Goal: Navigation & Orientation: Find specific page/section

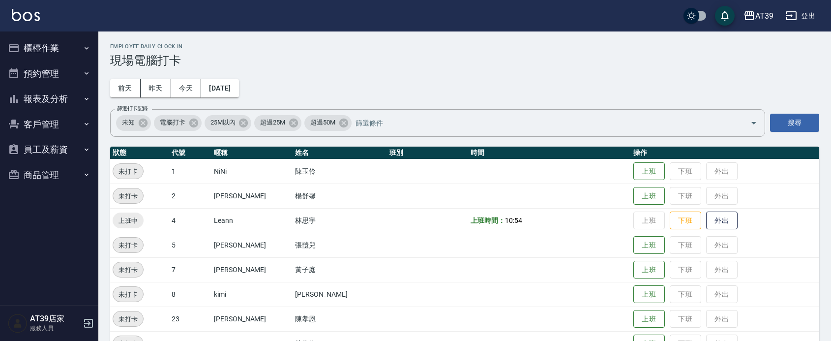
click at [419, 82] on div "Employee Daily Clock In 現場電腦打卡 [DATE] [DATE] [DATE] [DATE] 篩選打卡記錄 未知 電腦打卡 25M以內…" at bounding box center [464, 285] width 732 height 508
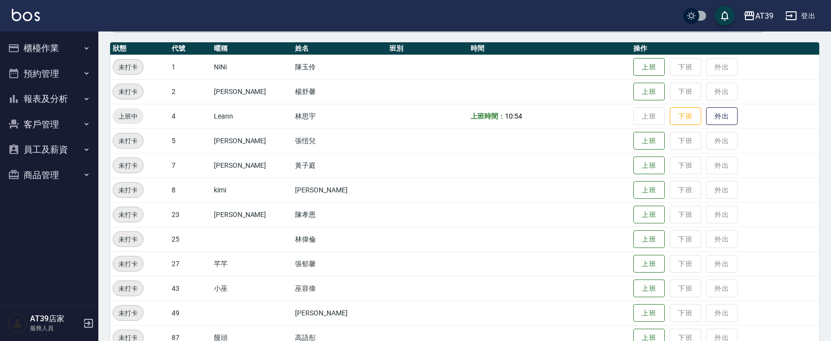
scroll to position [123, 0]
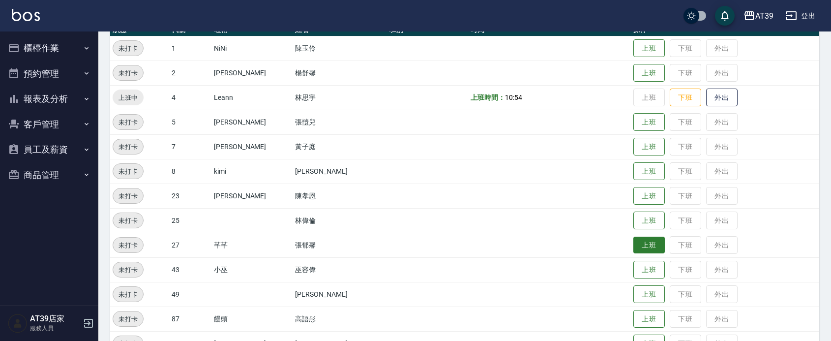
click at [635, 238] on button "上班" at bounding box center [648, 244] width 31 height 17
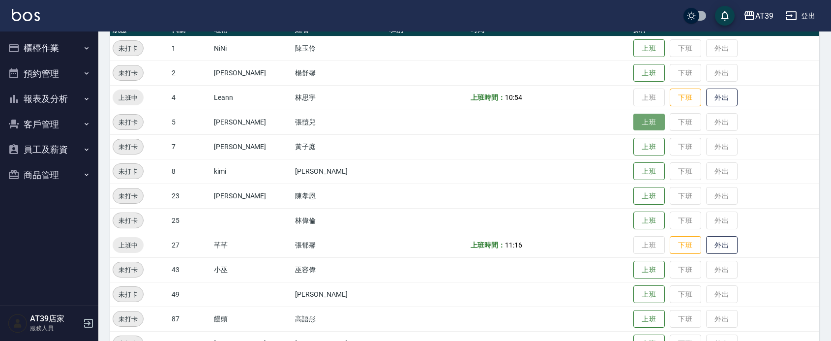
click at [637, 121] on button "上班" at bounding box center [648, 122] width 31 height 17
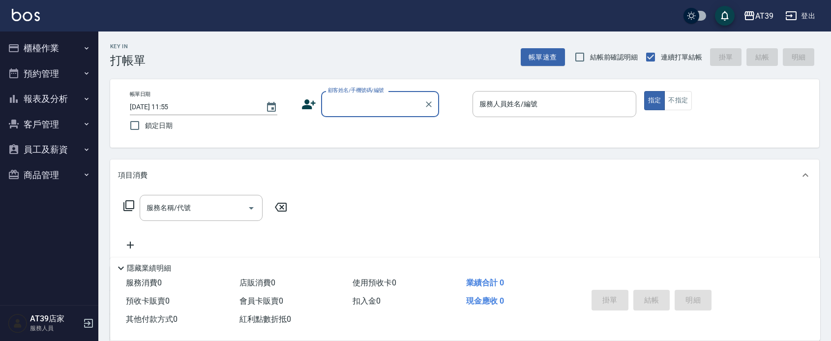
click at [49, 99] on button "報表及分析" at bounding box center [49, 99] width 90 height 26
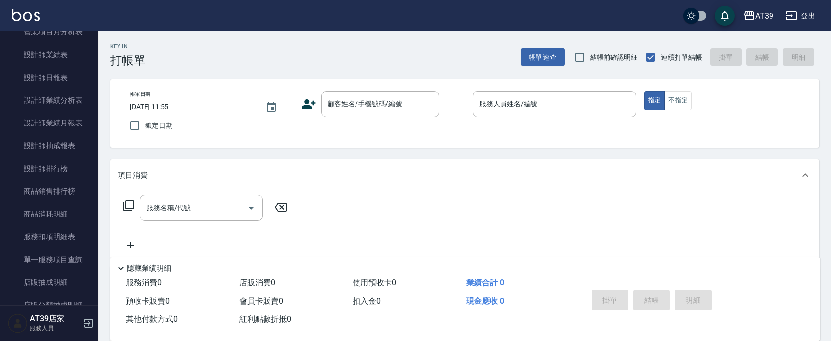
scroll to position [326, 0]
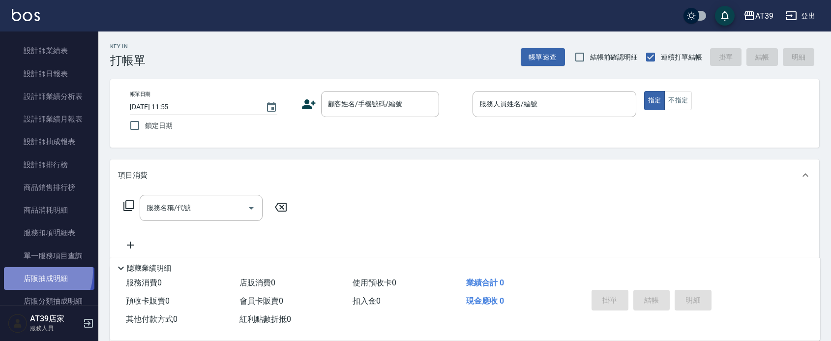
click at [35, 272] on link "店販抽成明細" at bounding box center [49, 278] width 90 height 23
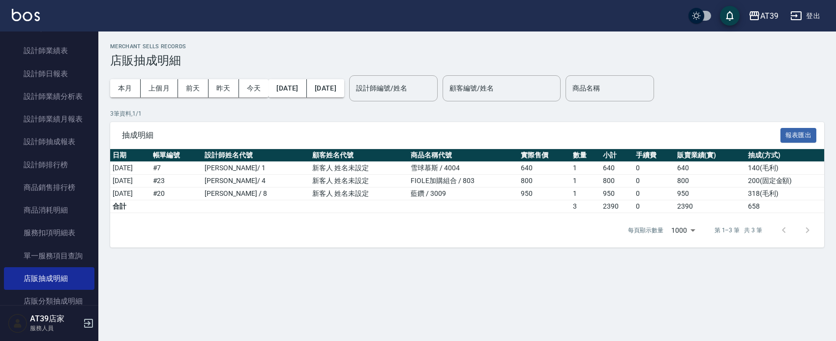
click at [89, 163] on nav "櫃檯作業 打帳單 帳單列表 現金收支登錄 每日結帳 排班表 現場電腦打卡 預約管理 預約管理 單日預約紀錄 單週預約紀錄 報表及分析 報表目錄 店家區間累計表…" at bounding box center [49, 167] width 98 height 273
click at [60, 149] on link "設計師抽成報表" at bounding box center [49, 141] width 90 height 23
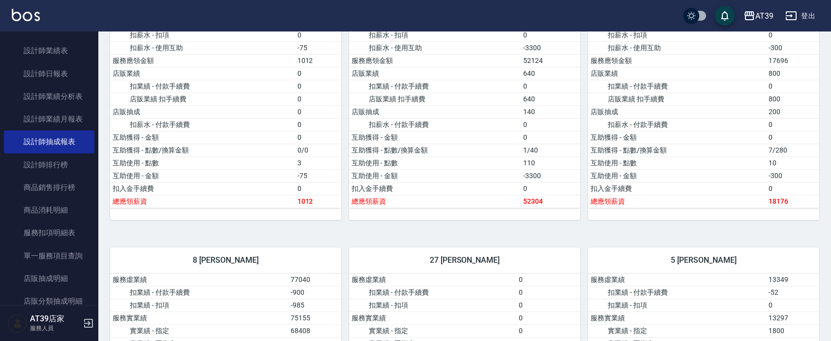
drag, startPoint x: 504, startPoint y: 123, endPoint x: 507, endPoint y: 174, distance: 50.7
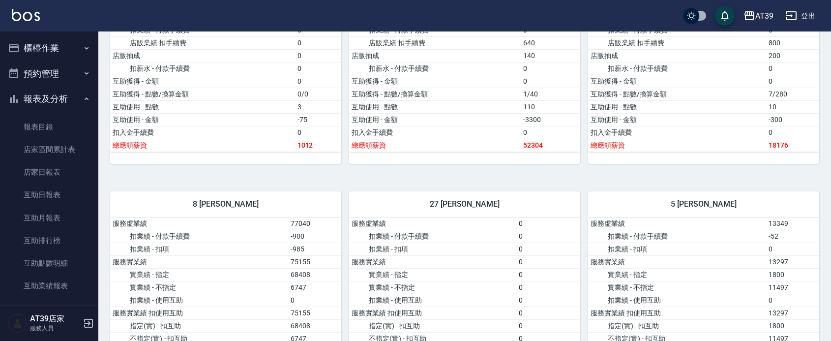
click at [72, 45] on button "櫃檯作業" at bounding box center [49, 48] width 90 height 26
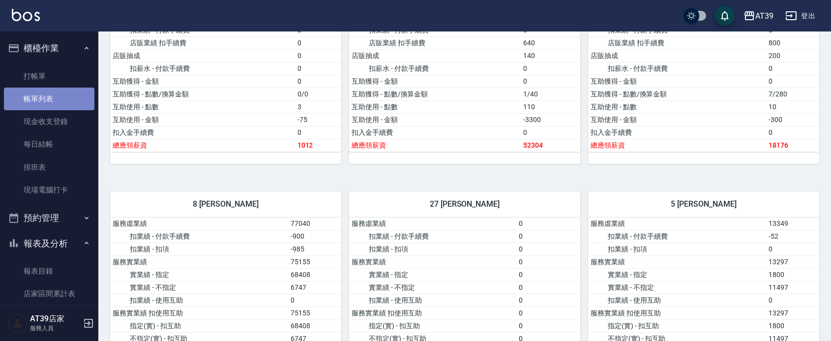
click at [50, 91] on link "帳單列表" at bounding box center [49, 98] width 90 height 23
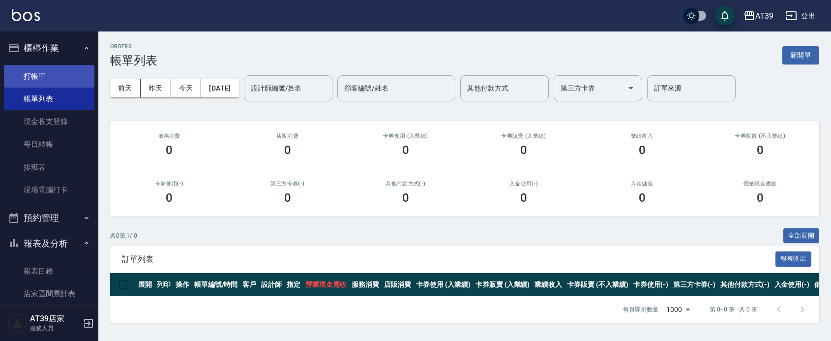
click at [49, 83] on link "打帳單" at bounding box center [49, 76] width 90 height 23
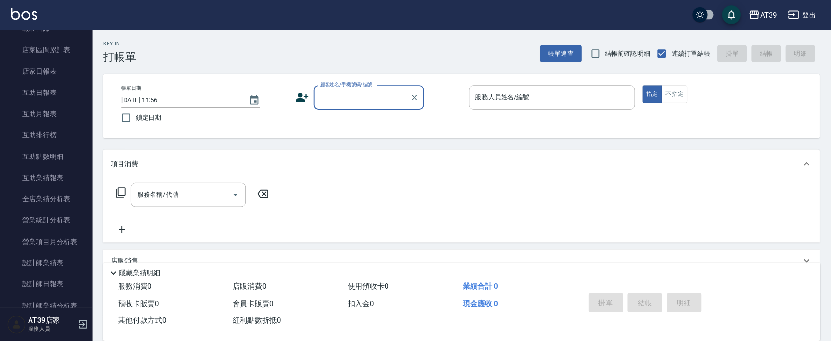
scroll to position [240, 0]
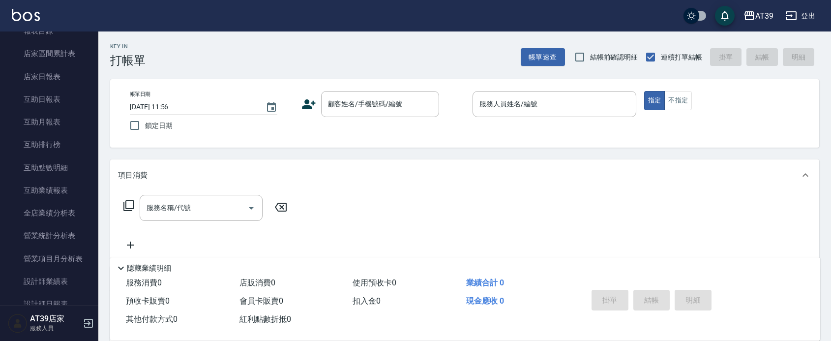
drag, startPoint x: 311, startPoint y: 7, endPoint x: 92, endPoint y: 183, distance: 280.0
click at [92, 183] on div "櫃檯作業 打帳單 帳單列表 現金收支登錄 每日結帳 排班表 現場電腦打卡 預約管理 預約管理 單日預約紀錄 單週預約紀錄 報表及分析 報表目錄 店家區間累計表…" at bounding box center [49, 185] width 99 height 309
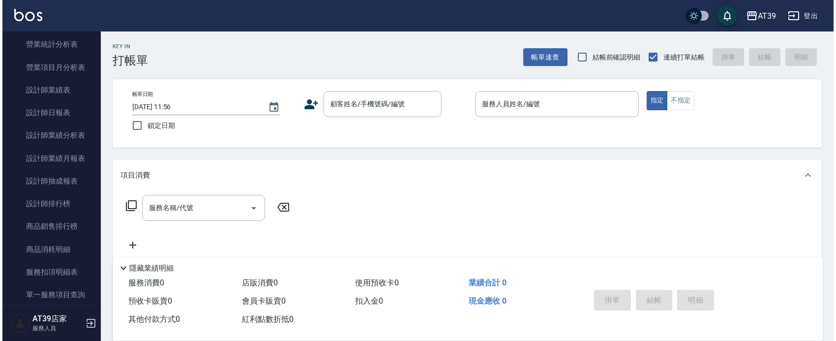
scroll to position [438, 0]
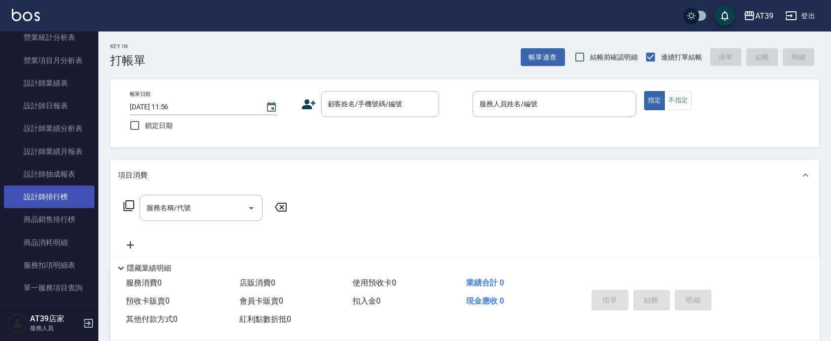
click at [71, 201] on link "設計師排行榜" at bounding box center [49, 196] width 90 height 23
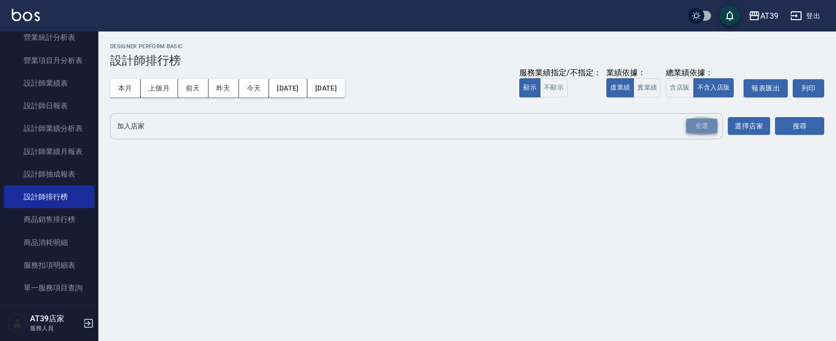
click at [701, 124] on div "全選" at bounding box center [701, 125] width 31 height 15
click at [797, 121] on button "搜尋" at bounding box center [799, 126] width 49 height 18
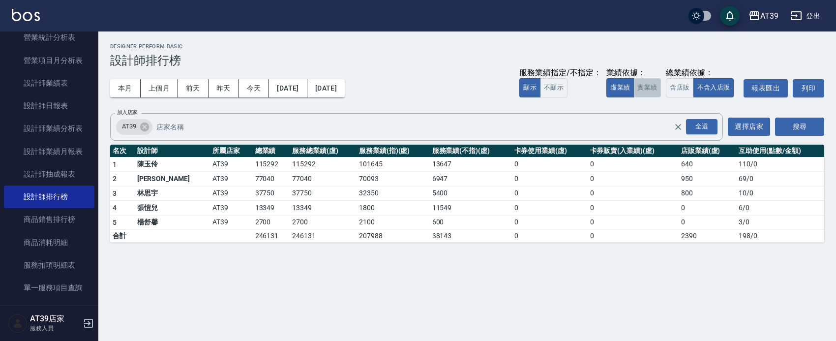
click at [654, 96] on button "實業績" at bounding box center [647, 87] width 28 height 19
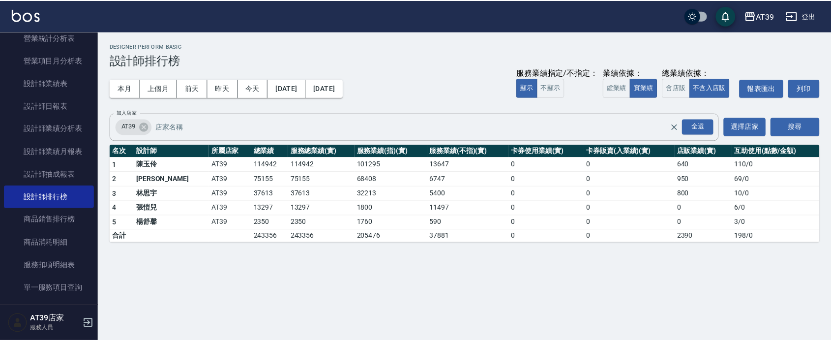
scroll to position [501, 0]
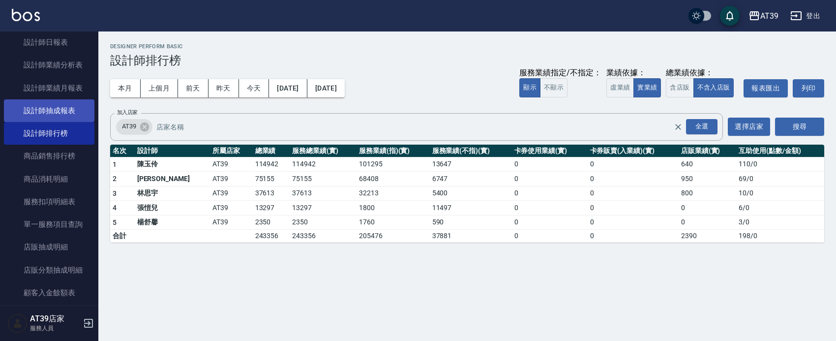
click at [53, 104] on link "設計師抽成報表" at bounding box center [49, 110] width 90 height 23
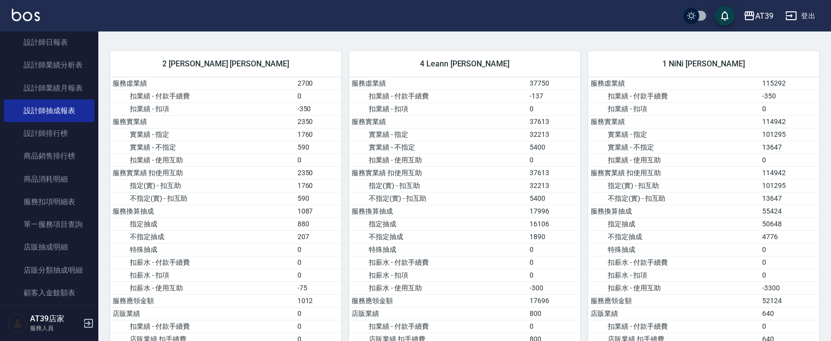
scroll to position [103, 0]
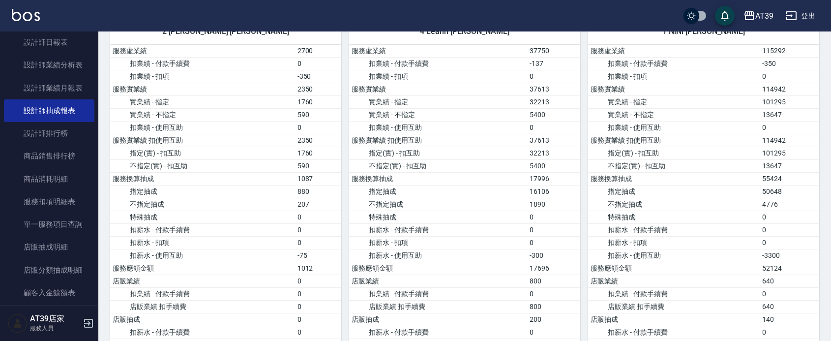
drag, startPoint x: 753, startPoint y: 158, endPoint x: 745, endPoint y: 185, distance: 28.5
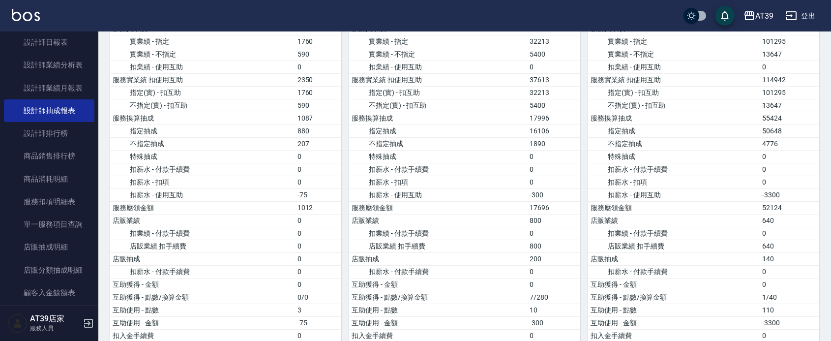
drag, startPoint x: 744, startPoint y: 165, endPoint x: 731, endPoint y: 199, distance: 36.2
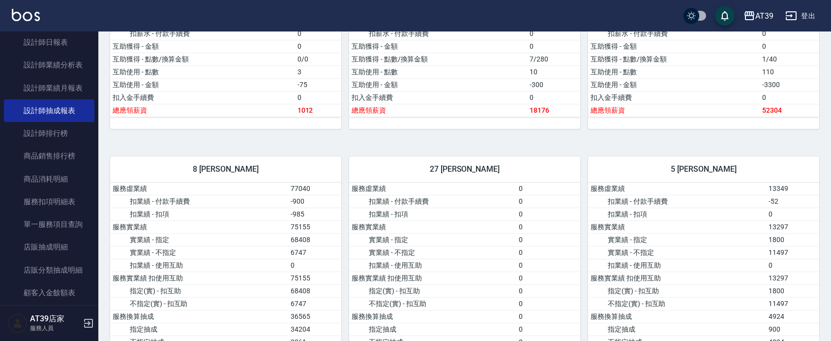
drag, startPoint x: 518, startPoint y: 91, endPoint x: 510, endPoint y: 149, distance: 58.0
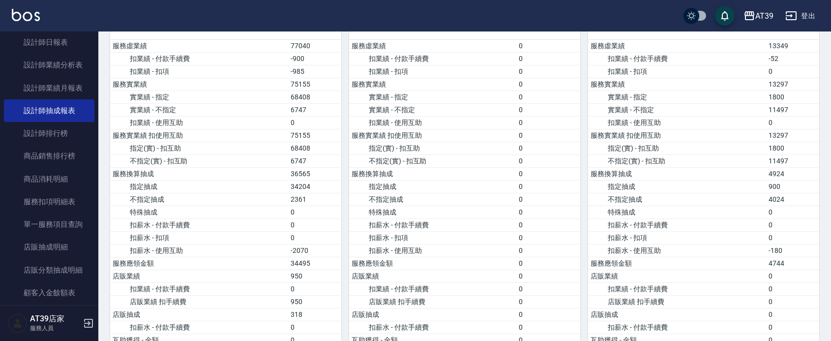
drag, startPoint x: 534, startPoint y: 92, endPoint x: 532, endPoint y: 138, distance: 45.8
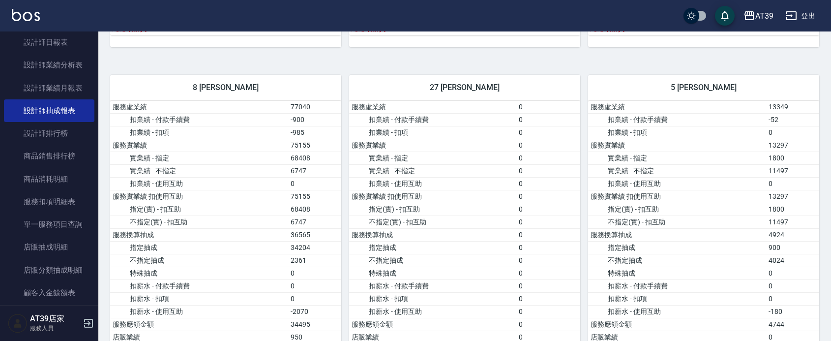
drag, startPoint x: 537, startPoint y: 161, endPoint x: 544, endPoint y: 123, distance: 38.5
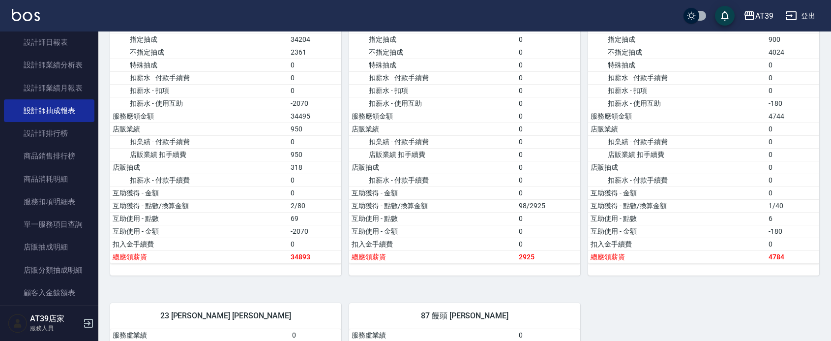
drag, startPoint x: 537, startPoint y: 131, endPoint x: 519, endPoint y: 185, distance: 56.9
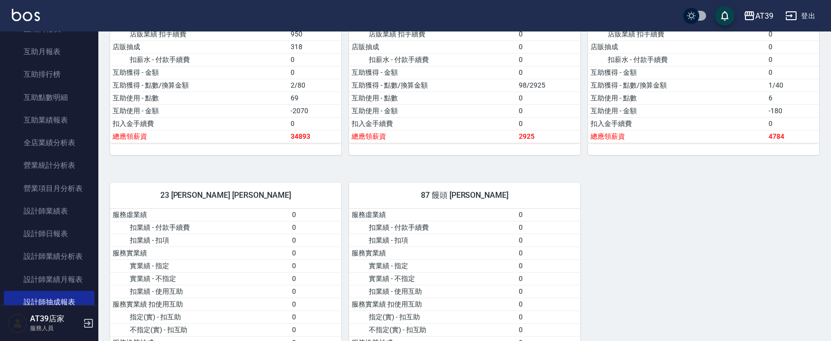
scroll to position [0, 0]
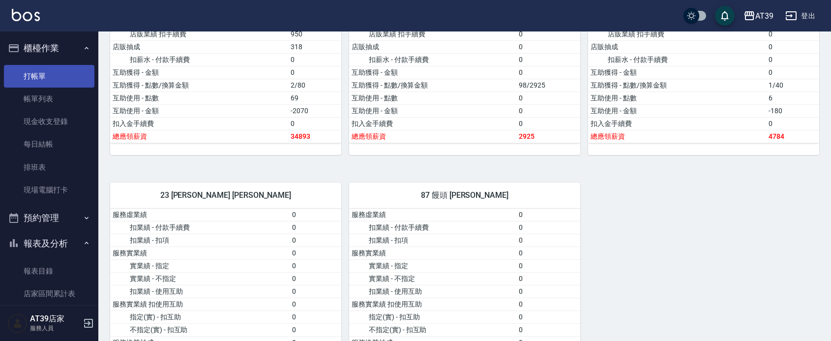
click at [65, 84] on link "打帳單" at bounding box center [49, 76] width 90 height 23
